Goal: Task Accomplishment & Management: Complete application form

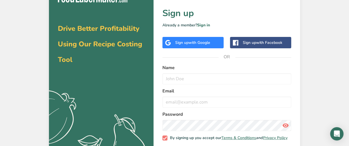
scroll to position [11, 0]
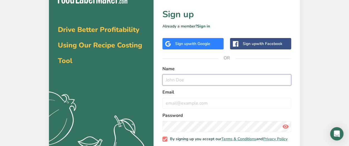
click at [195, 80] on input "text" at bounding box center [226, 80] width 129 height 11
type input "[PERSON_NAME]"
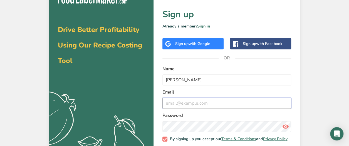
click at [188, 100] on input "email" at bounding box center [226, 103] width 129 height 11
type input "[EMAIL_ADDRESS][DOMAIN_NAME]"
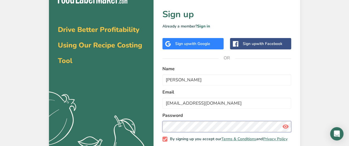
scroll to position [42, 0]
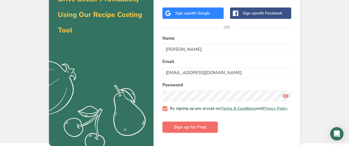
click at [202, 131] on span "Sign up for Free" at bounding box center [190, 127] width 33 height 7
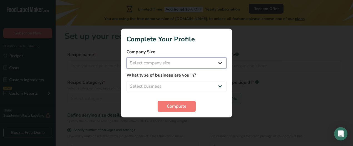
click at [216, 62] on select "Select company size Fewer than 10 Employees 10 to 50 Employees 51 to 500 Employ…" at bounding box center [176, 63] width 100 height 11
select select "1"
click at [126, 58] on select "Select company size Fewer than 10 Employees 10 to 50 Employees 51 to 500 Employ…" at bounding box center [176, 63] width 100 height 11
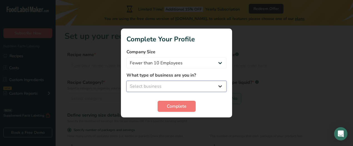
click at [196, 90] on select "Select business Packaged Food Manufacturer Restaurant & Cafe Bakery Meal Plans …" at bounding box center [176, 86] width 100 height 11
click at [126, 81] on select "Select business Packaged Food Manufacturer Restaurant & Cafe Bakery Meal Plans …" at bounding box center [176, 86] width 100 height 11
click at [201, 88] on select "Packaged Food Manufacturer Restaurant & Cafe Bakery Meal Plans & Catering Compa…" at bounding box center [176, 86] width 100 height 11
click at [126, 81] on select "Packaged Food Manufacturer Restaurant & Cafe Bakery Meal Plans & Catering Compa…" at bounding box center [176, 86] width 100 height 11
click at [193, 88] on select "Packaged Food Manufacturer Restaurant & Cafe Bakery Meal Plans & Catering Compa…" at bounding box center [176, 86] width 100 height 11
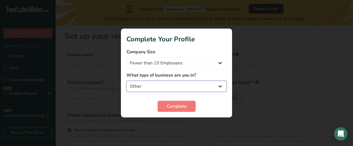
select select "1"
click at [126, 81] on select "Packaged Food Manufacturer Restaurant & Cafe Bakery Meal Plans & Catering Compa…" at bounding box center [176, 86] width 100 height 11
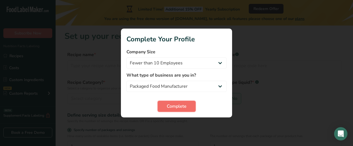
click at [168, 111] on button "Complete" at bounding box center [177, 106] width 38 height 11
